Goal: Use online tool/utility: Utilize a website feature to perform a specific function

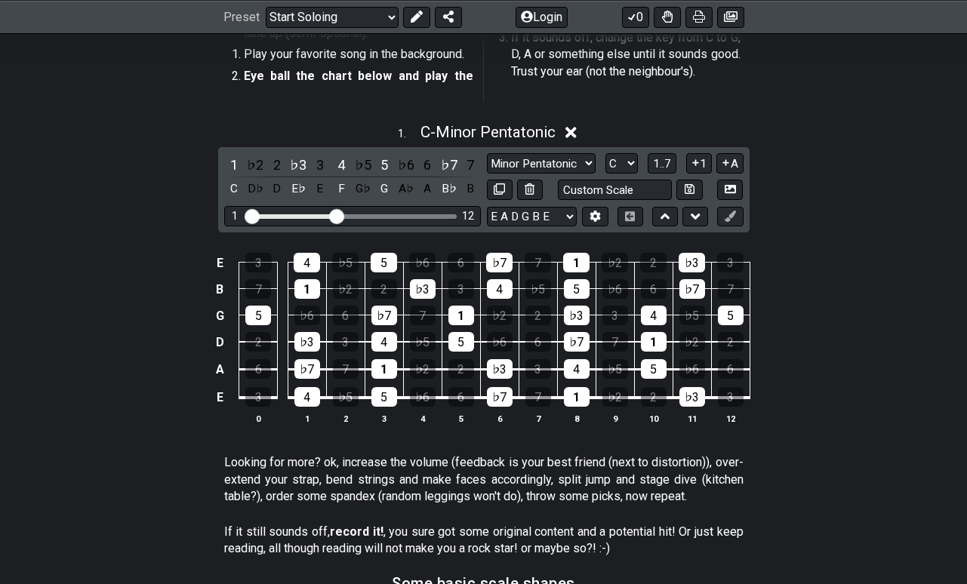
scroll to position [335, 0]
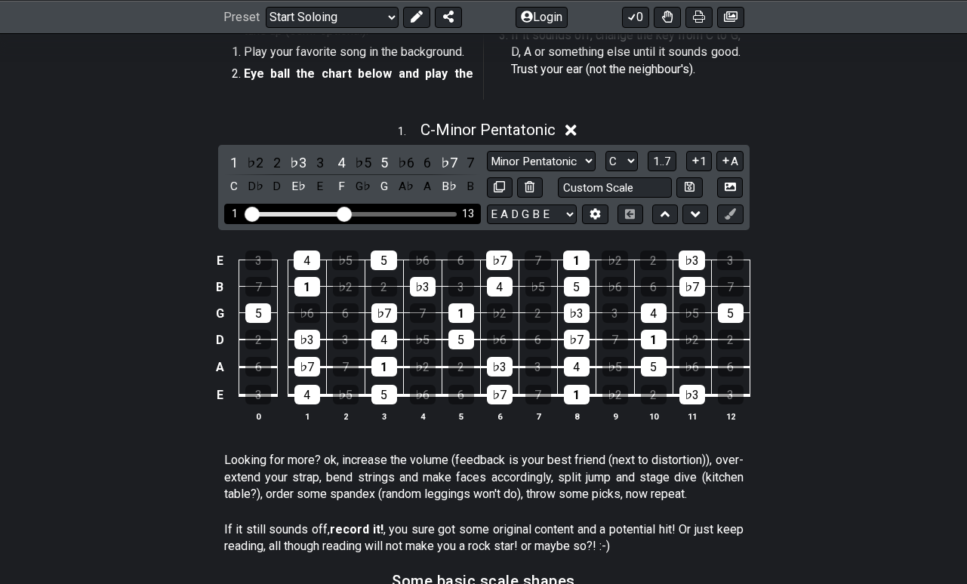
click at [347, 213] on input "Visible fret range" at bounding box center [352, 213] width 214 height 0
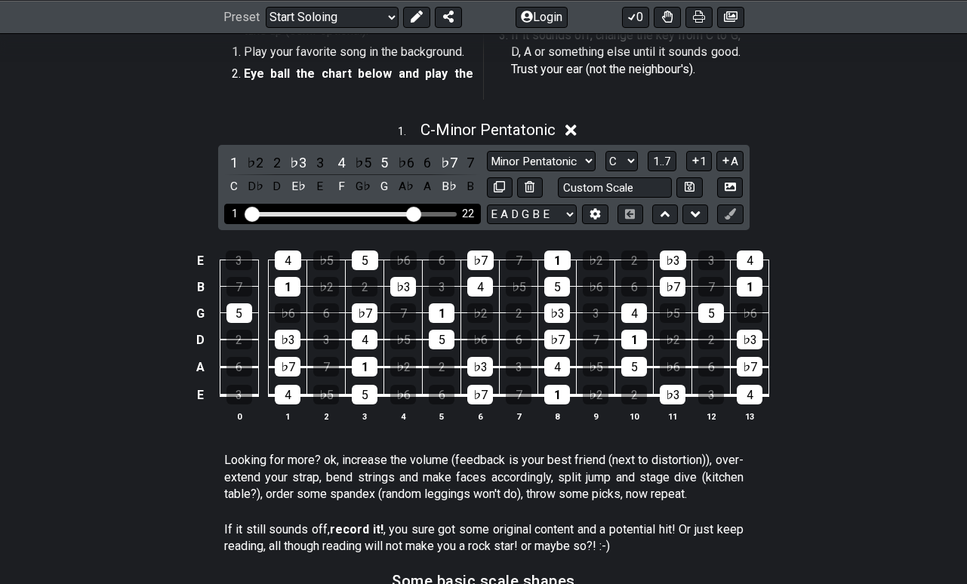
drag, startPoint x: 347, startPoint y: 210, endPoint x: 414, endPoint y: 210, distance: 66.5
click at [414, 213] on input "Visible fret range" at bounding box center [352, 213] width 214 height 0
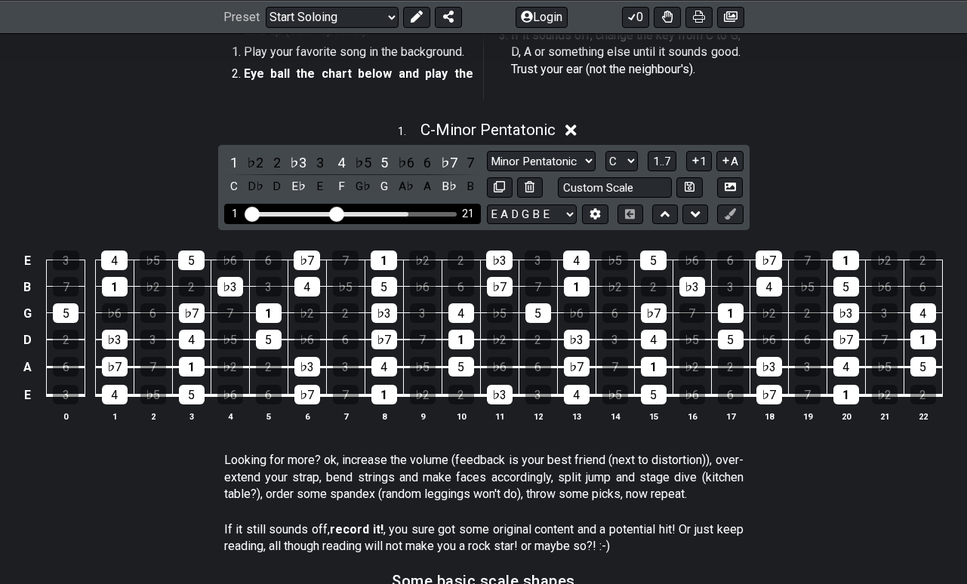
drag, startPoint x: 415, startPoint y: 210, endPoint x: 339, endPoint y: 211, distance: 75.5
click at [340, 213] on input "Visible fret range" at bounding box center [352, 213] width 214 height 0
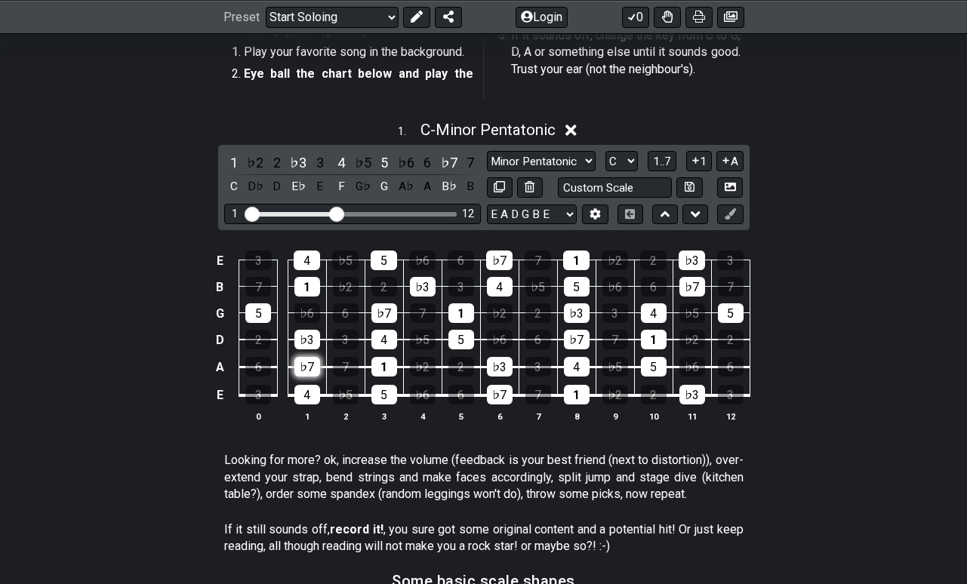
click at [305, 365] on div "♭7" at bounding box center [308, 367] width 26 height 20
click at [307, 343] on div "♭3" at bounding box center [308, 340] width 26 height 20
click at [308, 366] on div "♭7" at bounding box center [308, 367] width 26 height 20
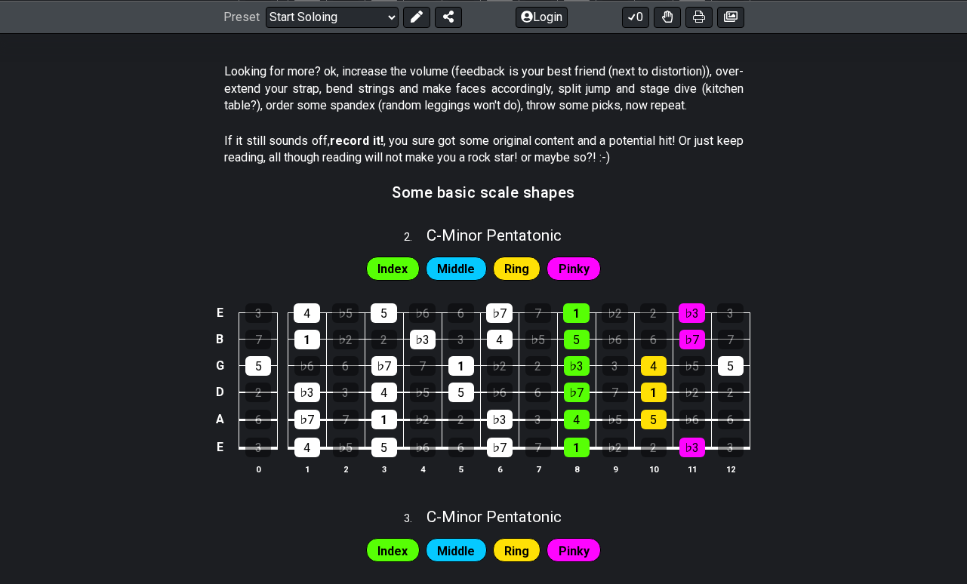
scroll to position [726, 0]
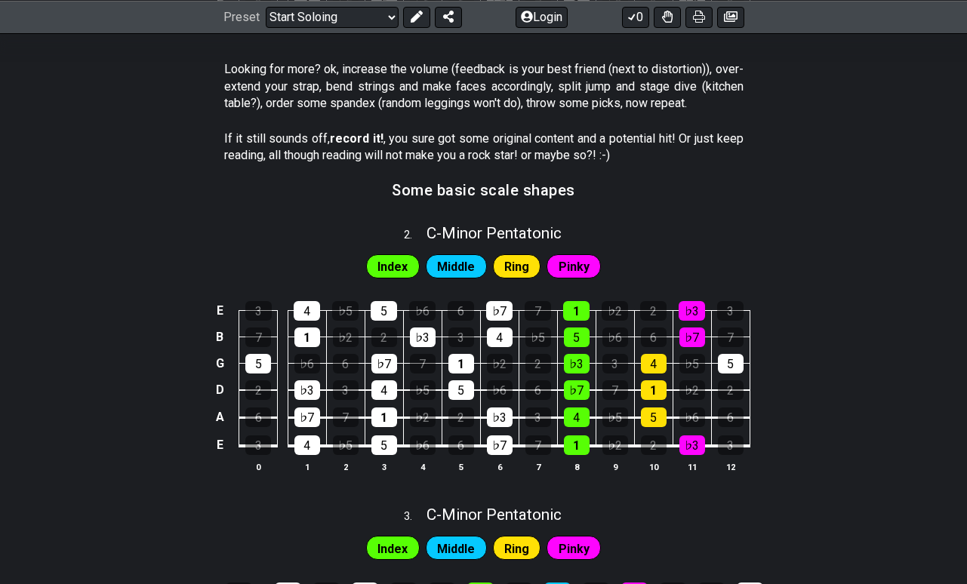
click at [404, 261] on span "Index" at bounding box center [393, 267] width 30 height 22
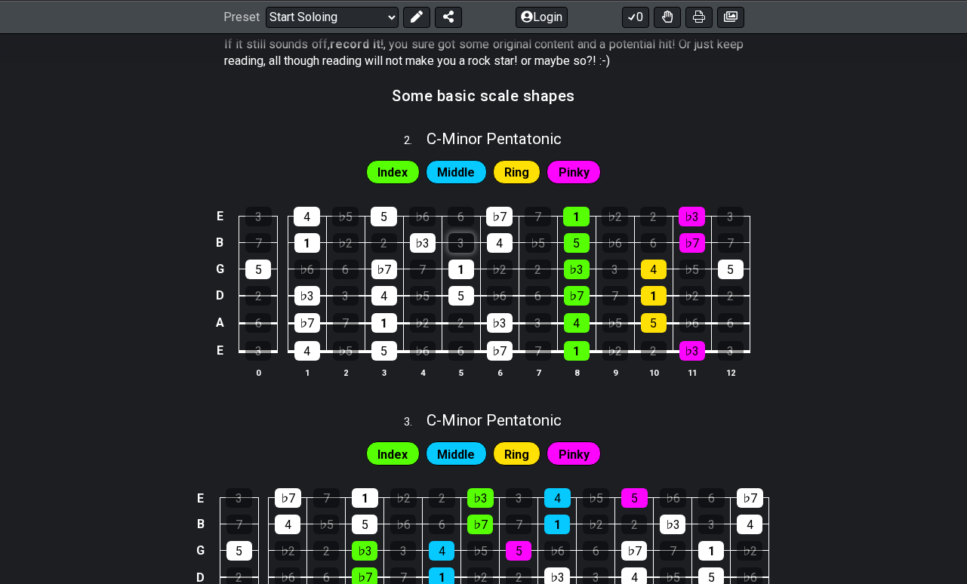
scroll to position [862, 0]
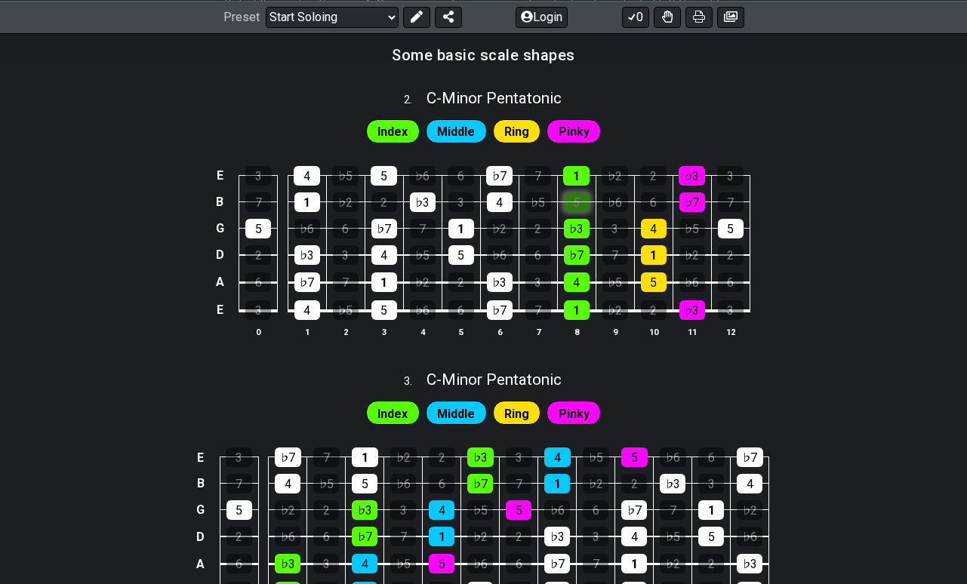
click at [581, 193] on div "5" at bounding box center [577, 203] width 26 height 20
click at [581, 194] on div "5" at bounding box center [577, 203] width 26 height 20
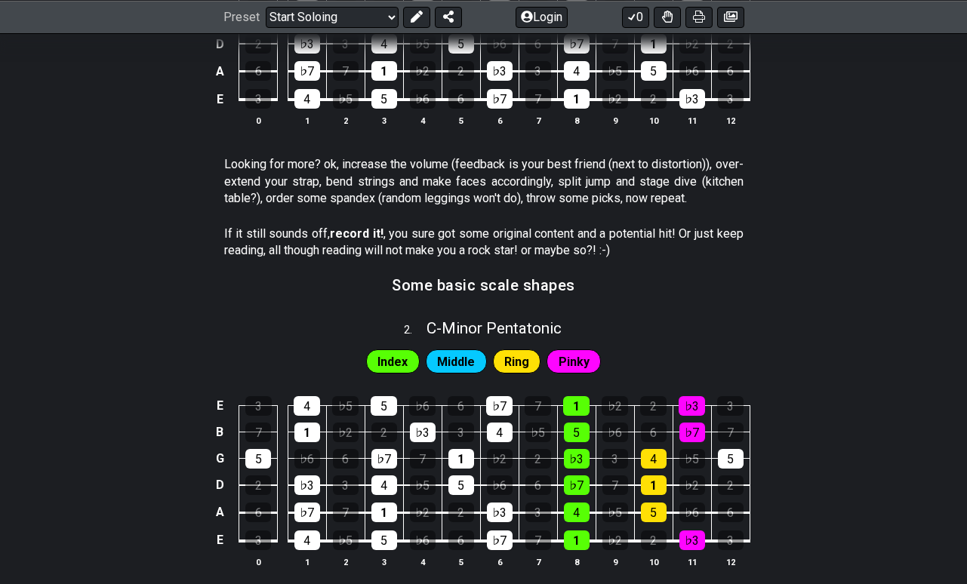
scroll to position [0, 0]
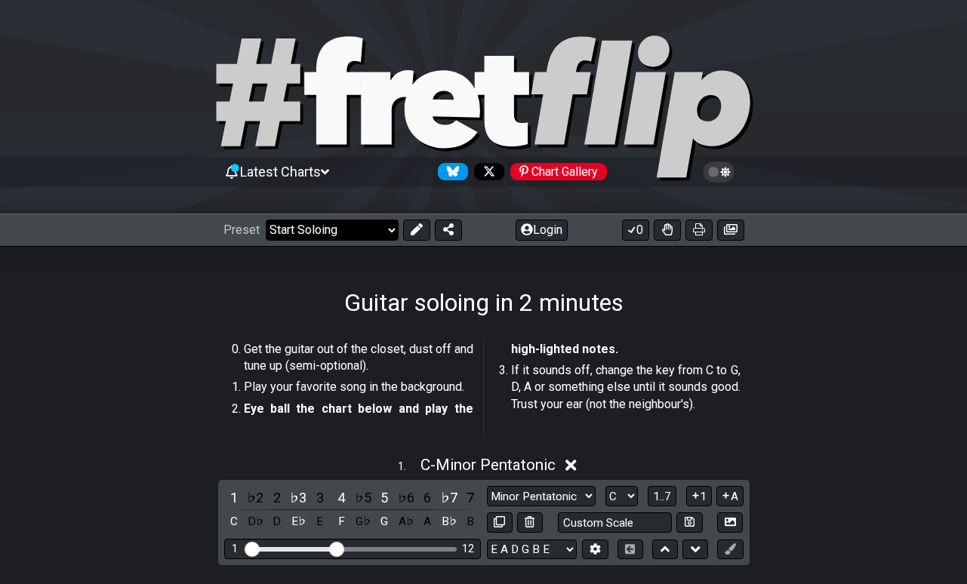
click at [351, 233] on select "Welcome to #fretflip! Initial Preset Custom Preset Minor Pentatonic Major Penta…" at bounding box center [332, 230] width 133 height 21
click at [266, 220] on select "Welcome to #fretflip! Initial Preset Custom Preset Minor Pentatonic Major Penta…" at bounding box center [332, 230] width 133 height 21
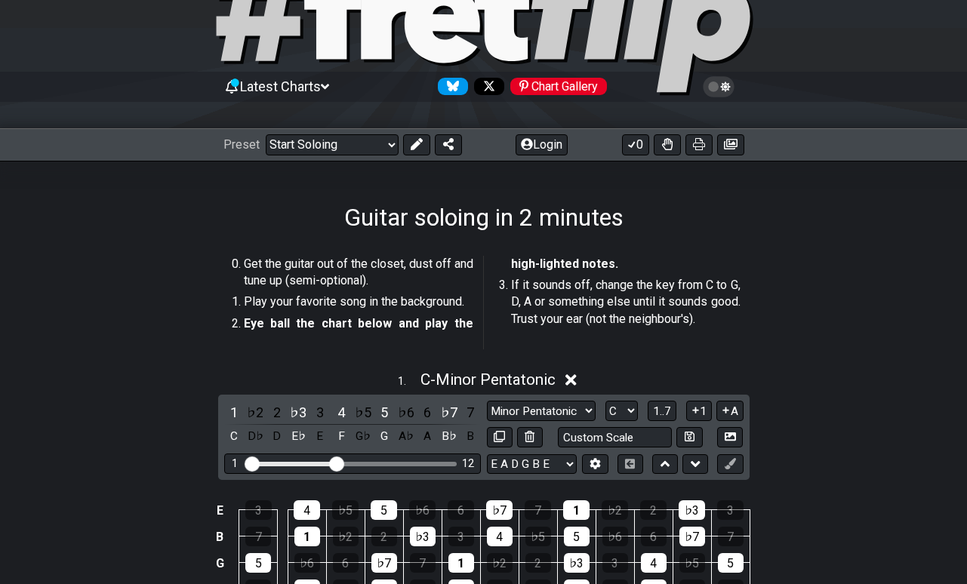
scroll to position [84, 0]
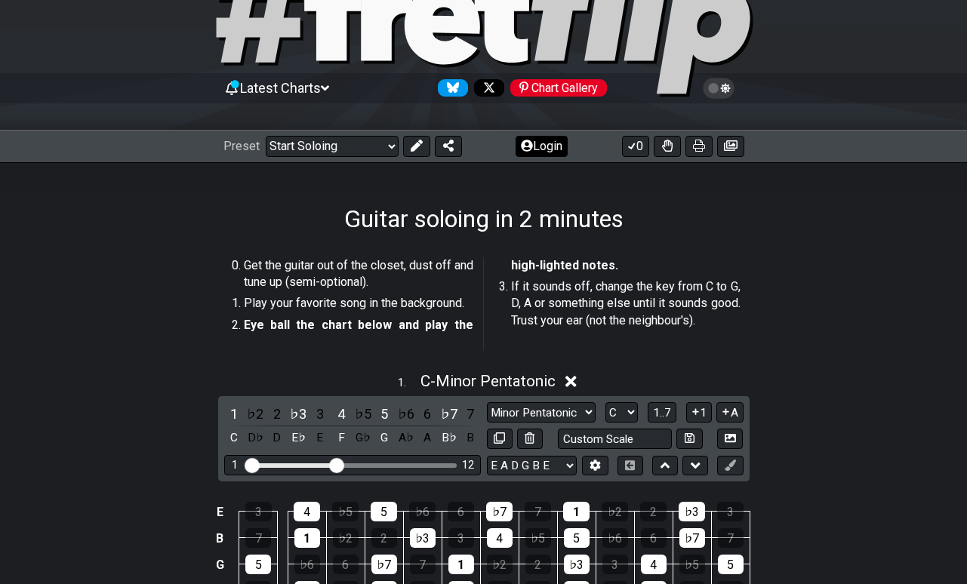
click at [544, 153] on button "Login" at bounding box center [542, 146] width 52 height 21
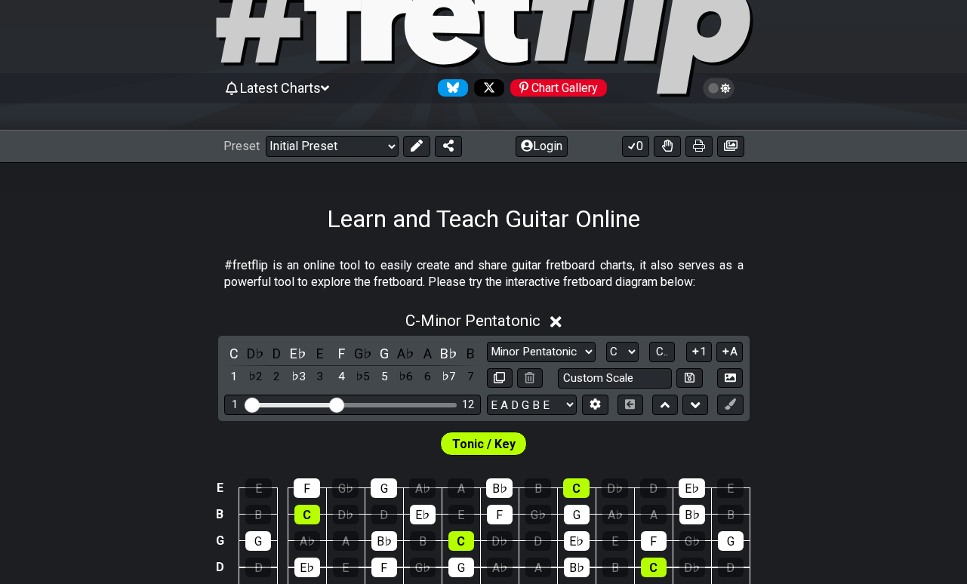
scroll to position [197, 0]
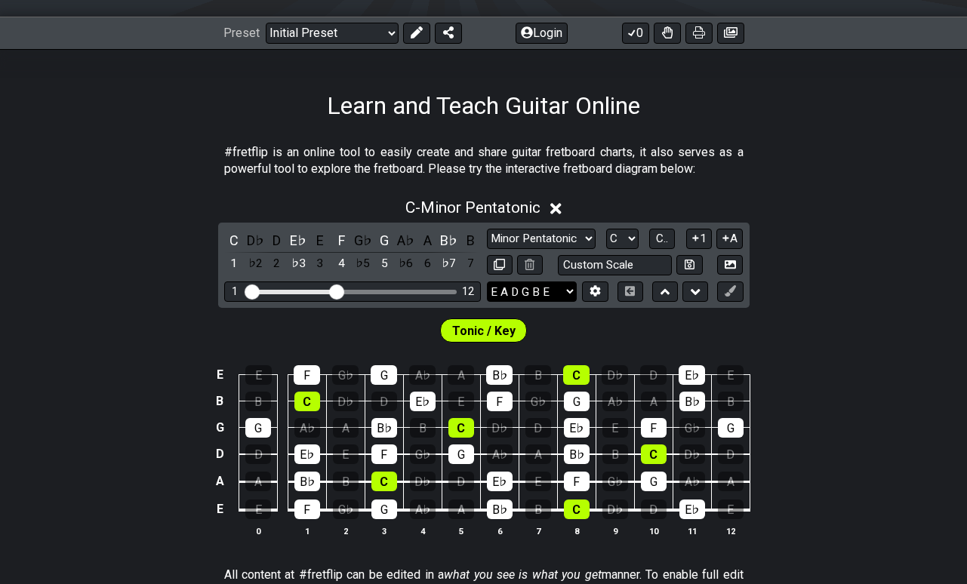
click at [542, 291] on select "E A D G B E E A D G B E E A D G B E B E A D F♯ B A D G C E A D A D G B E E♭ A♭ …" at bounding box center [532, 292] width 90 height 20
click at [487, 282] on select "E A D G B E E A D G B E E A D G B E B E A D F♯ B A D G C E A D A D G B E E♭ A♭ …" at bounding box center [532, 292] width 90 height 20
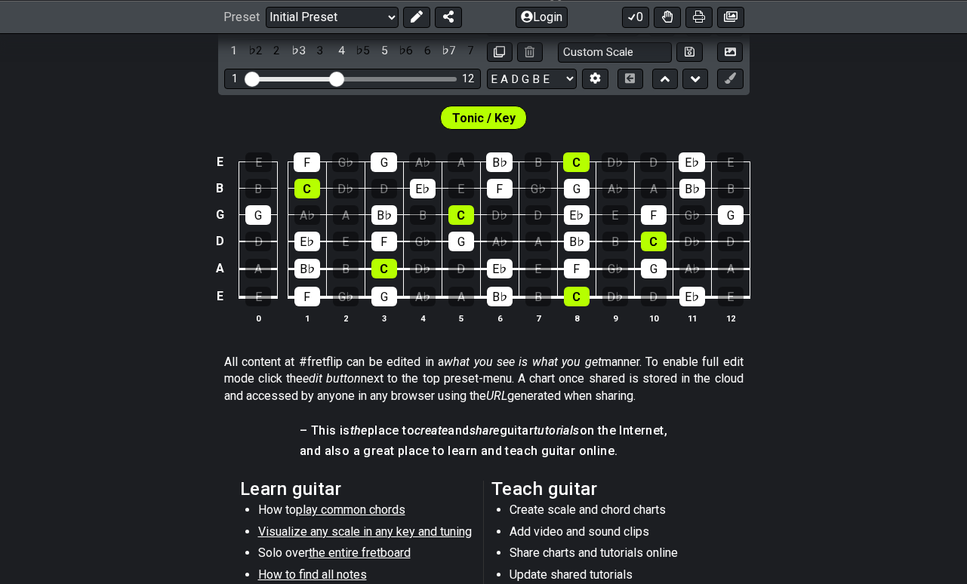
scroll to position [418, 0]
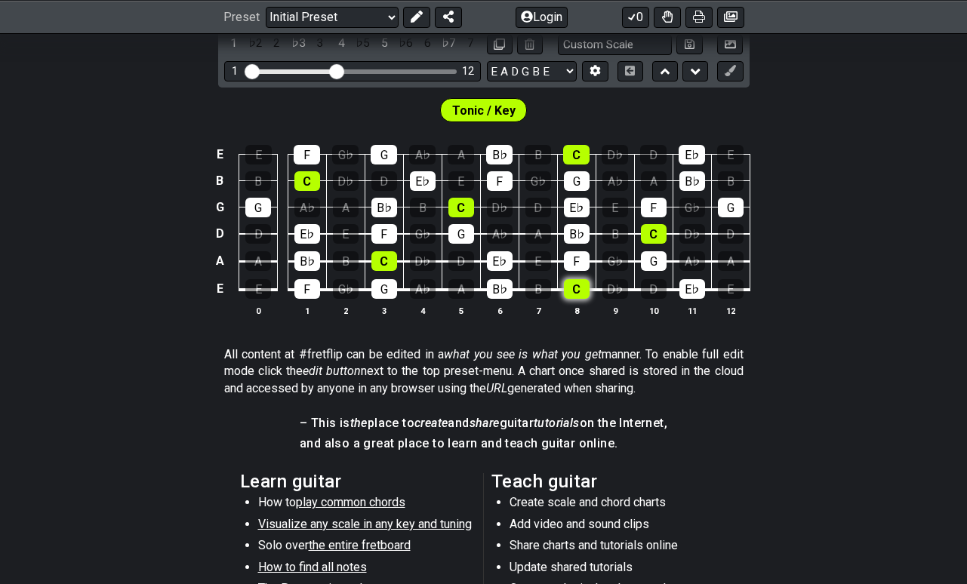
click at [572, 291] on div "C" at bounding box center [577, 289] width 26 height 20
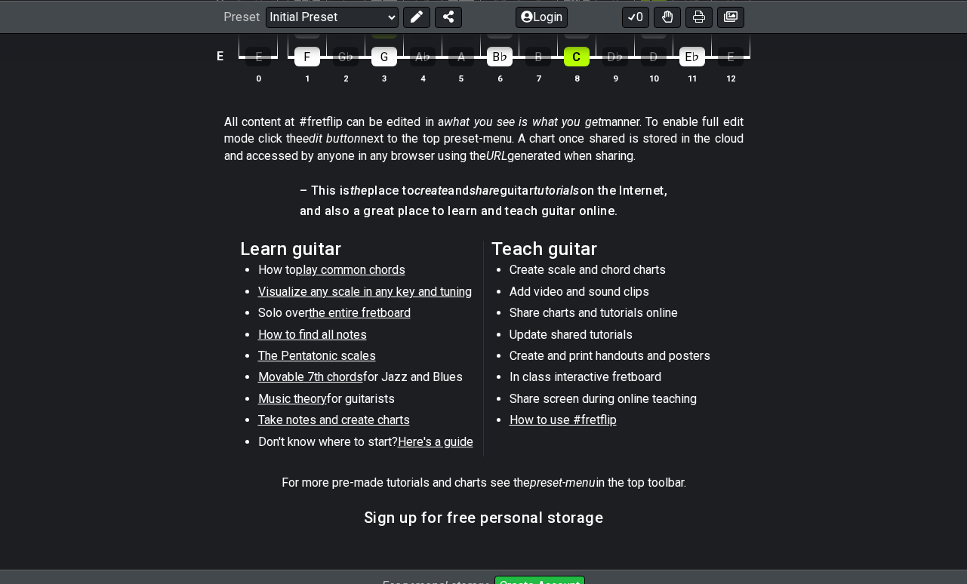
scroll to position [697, 0]
